Goal: Task Accomplishment & Management: Manage account settings

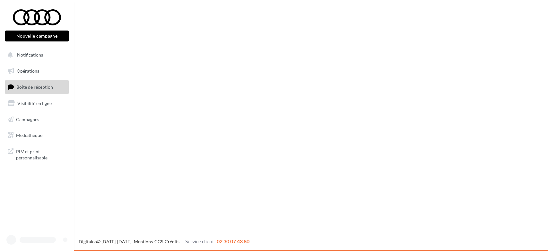
click at [30, 52] on span "Notifications" at bounding box center [30, 54] width 26 height 5
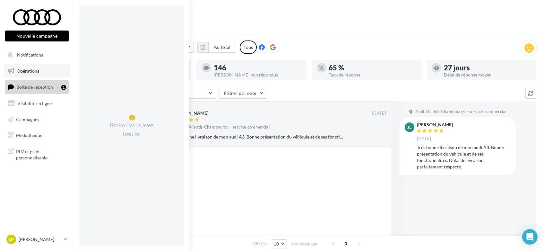
click at [24, 70] on span "Opérations" at bounding box center [28, 70] width 22 height 5
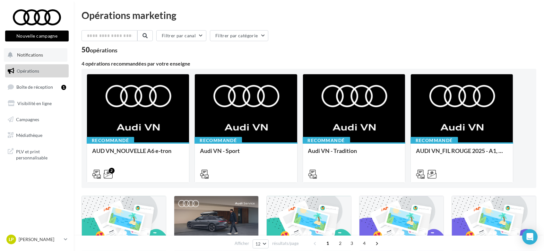
click at [28, 53] on span "Notifications" at bounding box center [30, 54] width 26 height 5
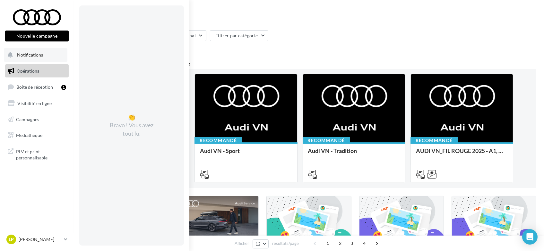
click at [27, 55] on span "Notifications" at bounding box center [30, 54] width 26 height 5
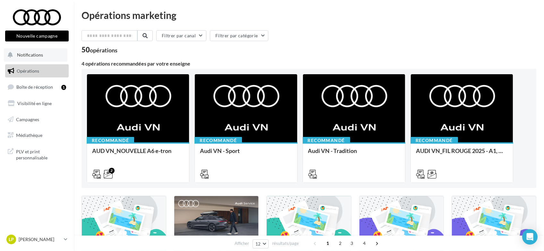
click at [30, 54] on span "Notifications" at bounding box center [30, 54] width 26 height 5
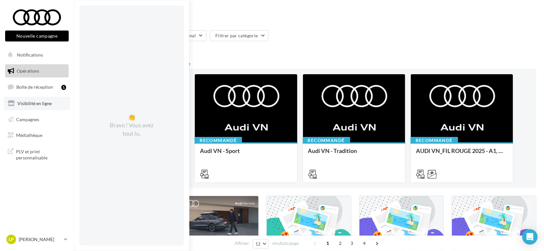
click at [30, 103] on span "Visibilité en ligne" at bounding box center [34, 102] width 34 height 5
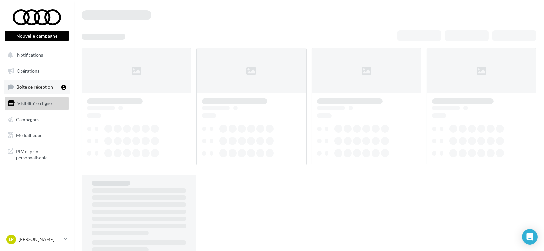
click at [28, 86] on span "Boîte de réception" at bounding box center [34, 86] width 37 height 5
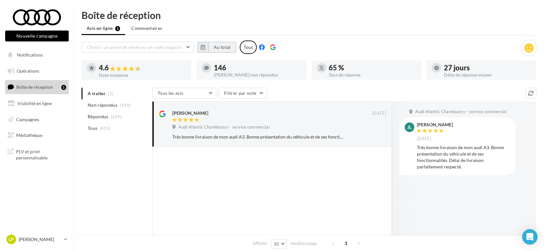
click at [213, 48] on button "Au total" at bounding box center [222, 47] width 28 height 11
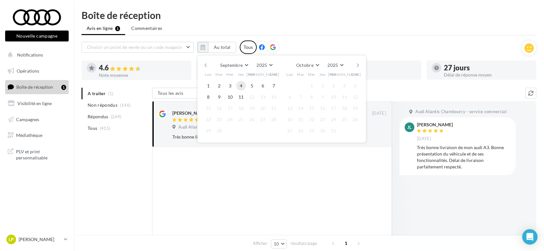
click at [240, 86] on button "4" at bounding box center [241, 86] width 10 height 10
click at [240, 94] on button "11" at bounding box center [241, 97] width 10 height 10
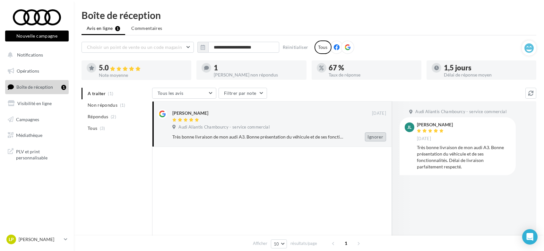
click at [372, 135] on button "Ignorer" at bounding box center [375, 136] width 21 height 9
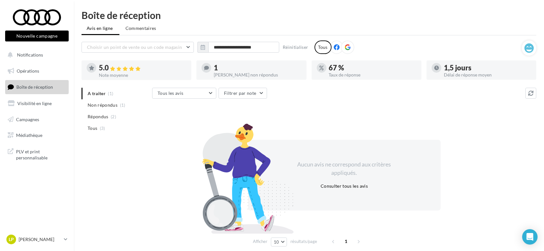
click at [227, 71] on div "1" at bounding box center [257, 67] width 87 height 7
click at [208, 67] on icon at bounding box center [206, 67] width 5 height 5
click at [91, 127] on span "Tous" at bounding box center [93, 128] width 10 height 6
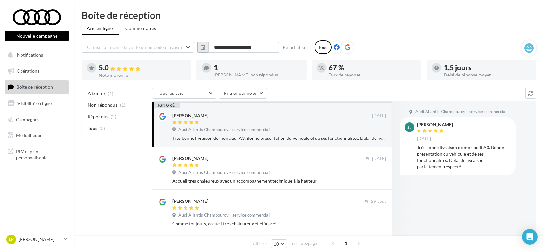
click at [223, 47] on input "**********" at bounding box center [243, 47] width 71 height 11
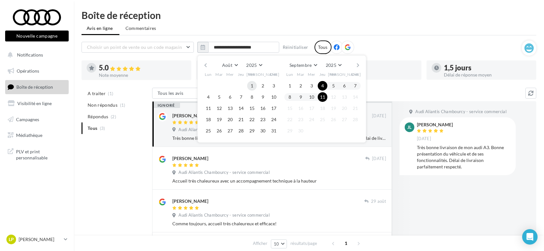
click at [252, 84] on button "1" at bounding box center [252, 86] width 10 height 10
click at [323, 96] on button "11" at bounding box center [323, 97] width 10 height 10
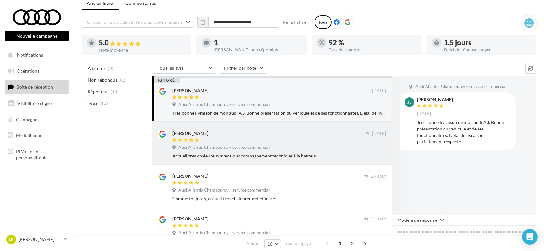
scroll to position [36, 0]
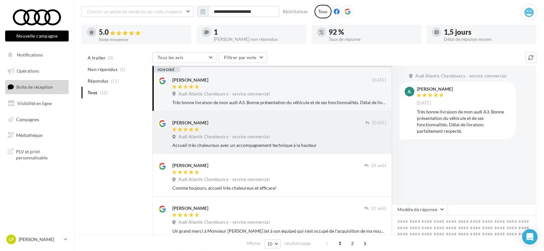
click at [201, 125] on div "Stéphane LACROIX" at bounding box center [190, 122] width 36 height 6
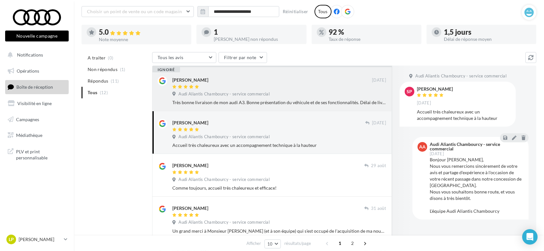
click at [182, 89] on div "Joël Le Pape 10 sept. Audi Aliantis Chambourcy - service commercial Très bonne …" at bounding box center [279, 91] width 214 height 30
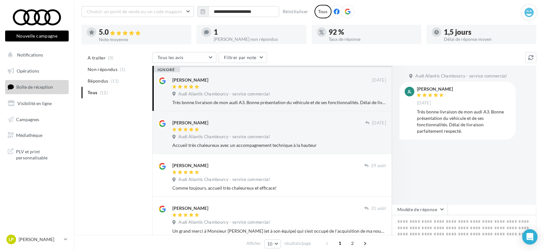
click at [255, 100] on div "Très bonne livraison de mon audi A3. Bonne présentation du véhicule et de ses f…" at bounding box center [279, 102] width 214 height 6
